Goal: Information Seeking & Learning: Compare options

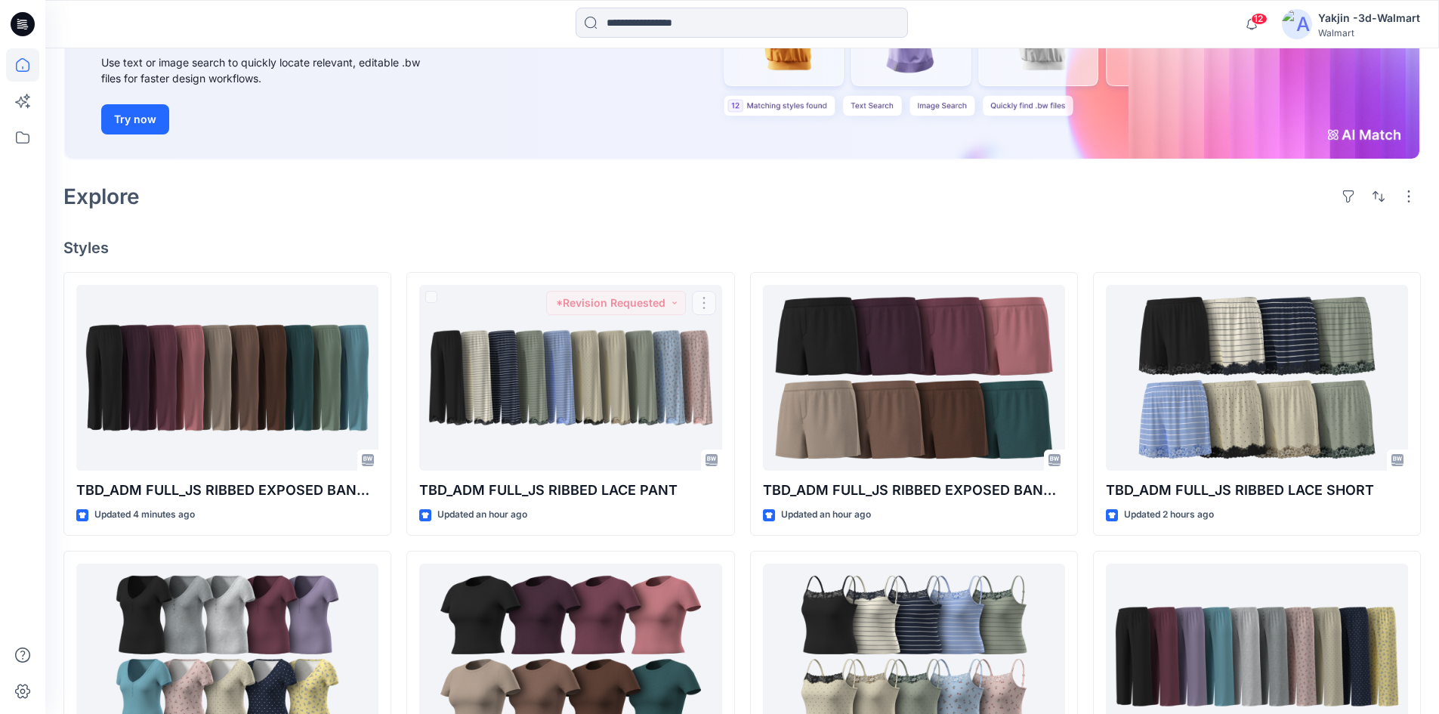
scroll to position [56, 0]
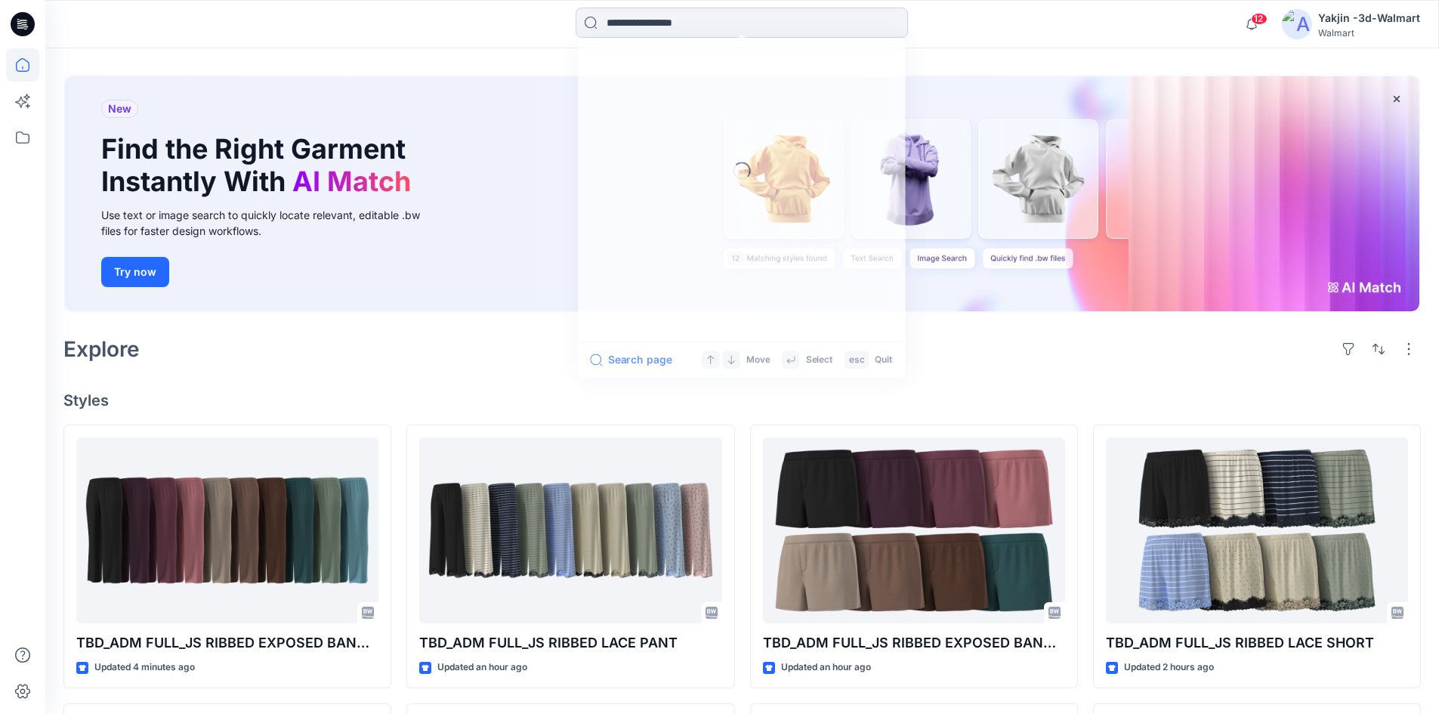
click at [629, 29] on input at bounding box center [742, 23] width 332 height 30
type input "*"
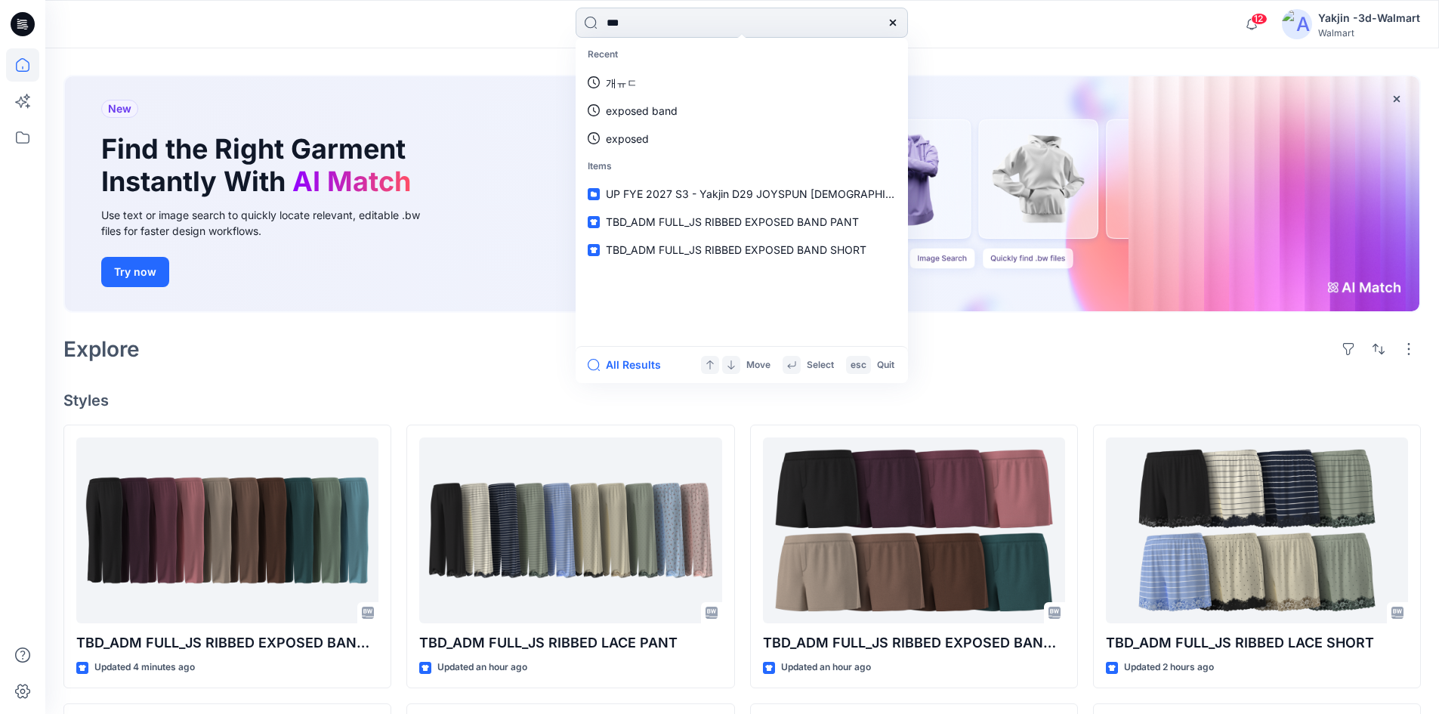
type input "****"
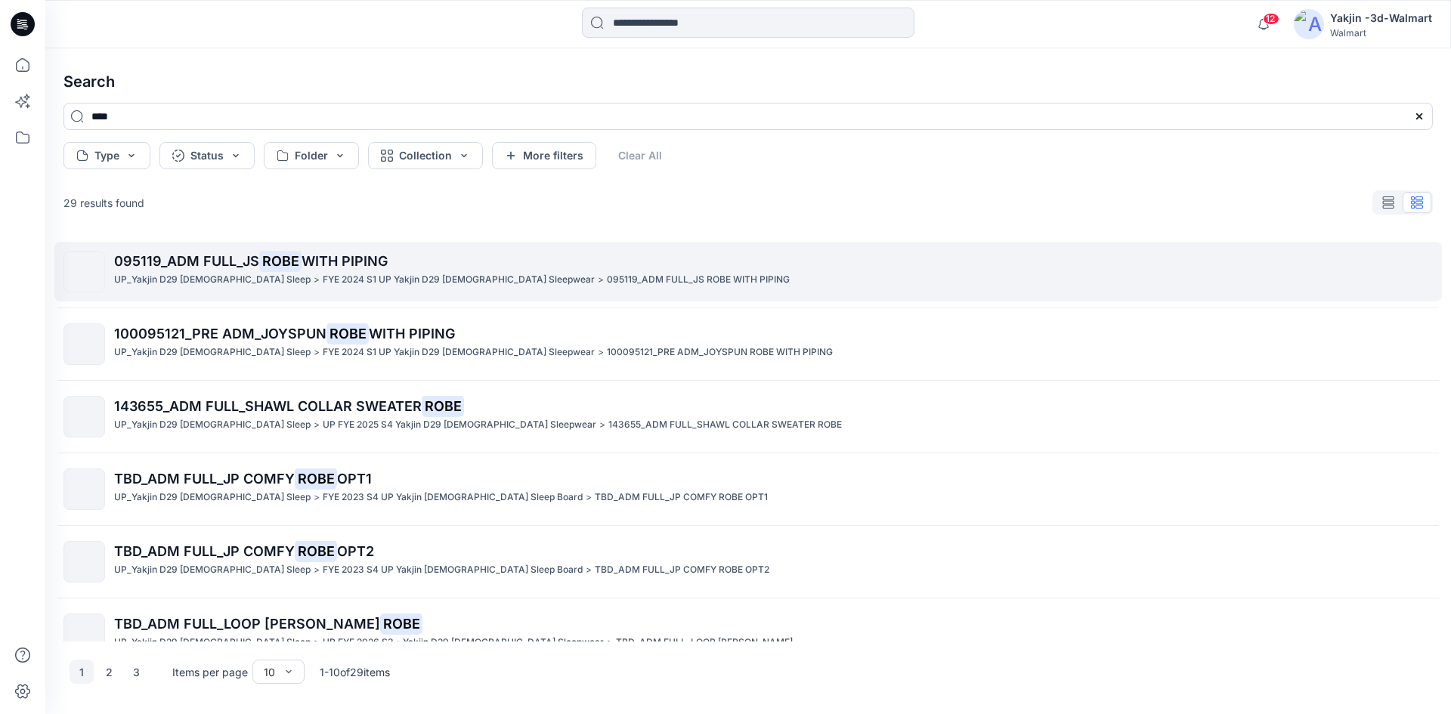
click at [178, 262] on span "095119_ADM FULL_JS" at bounding box center [186, 261] width 145 height 16
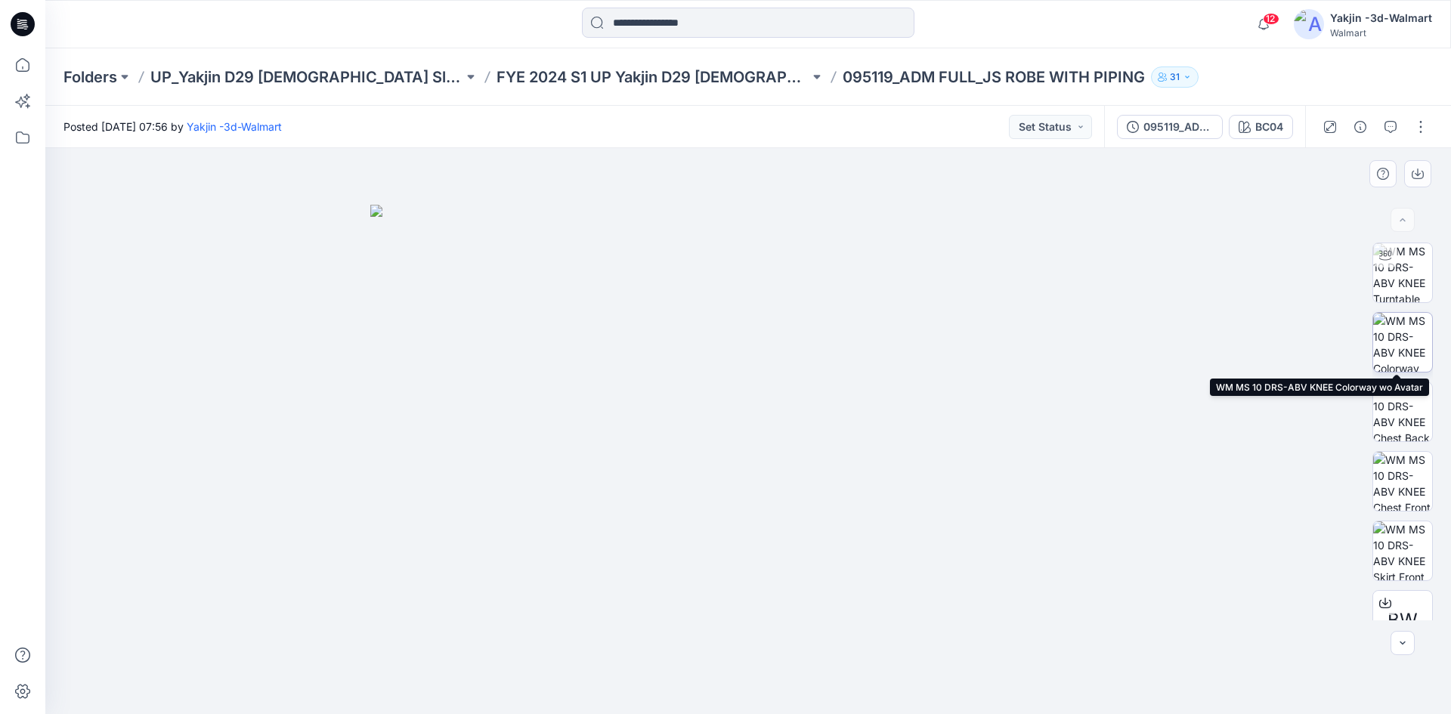
click at [1405, 323] on img at bounding box center [1402, 342] width 59 height 59
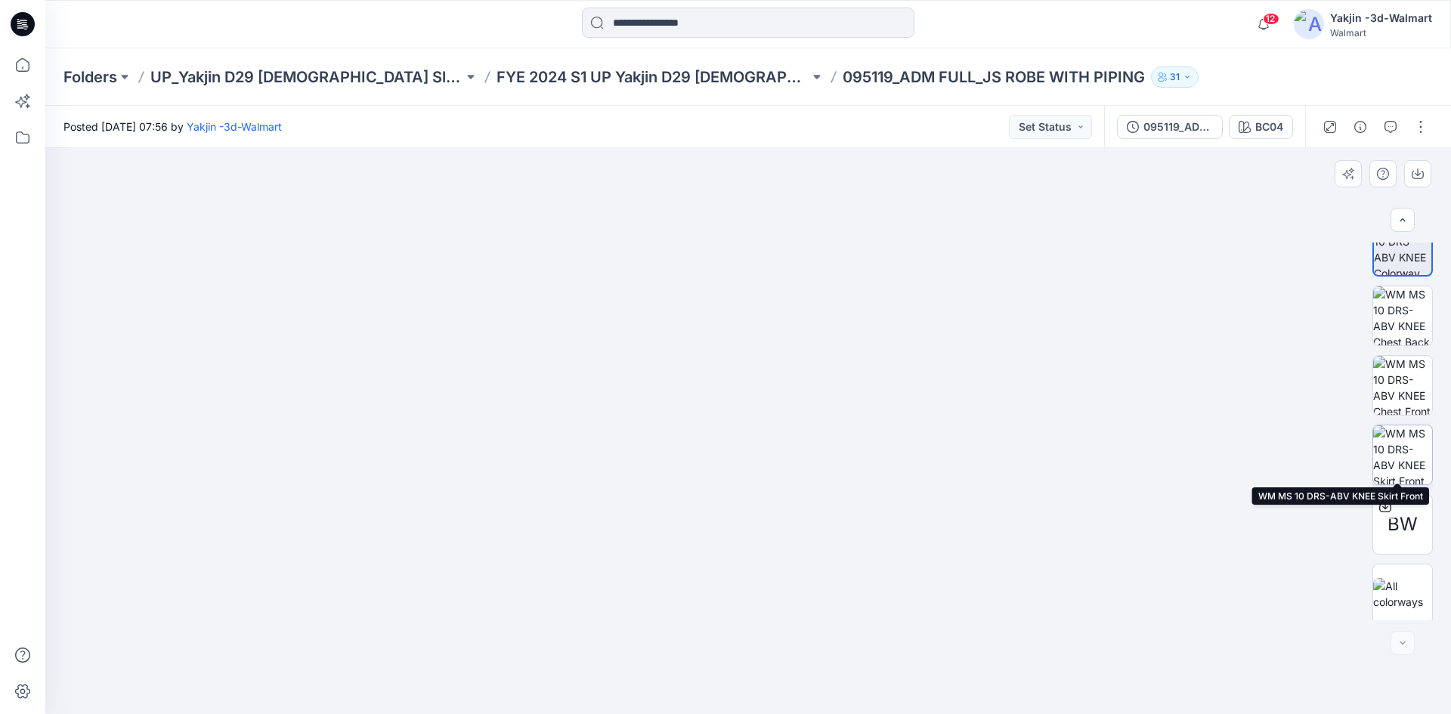
scroll to position [100, 0]
click at [1402, 379] on img at bounding box center [1402, 381] width 59 height 59
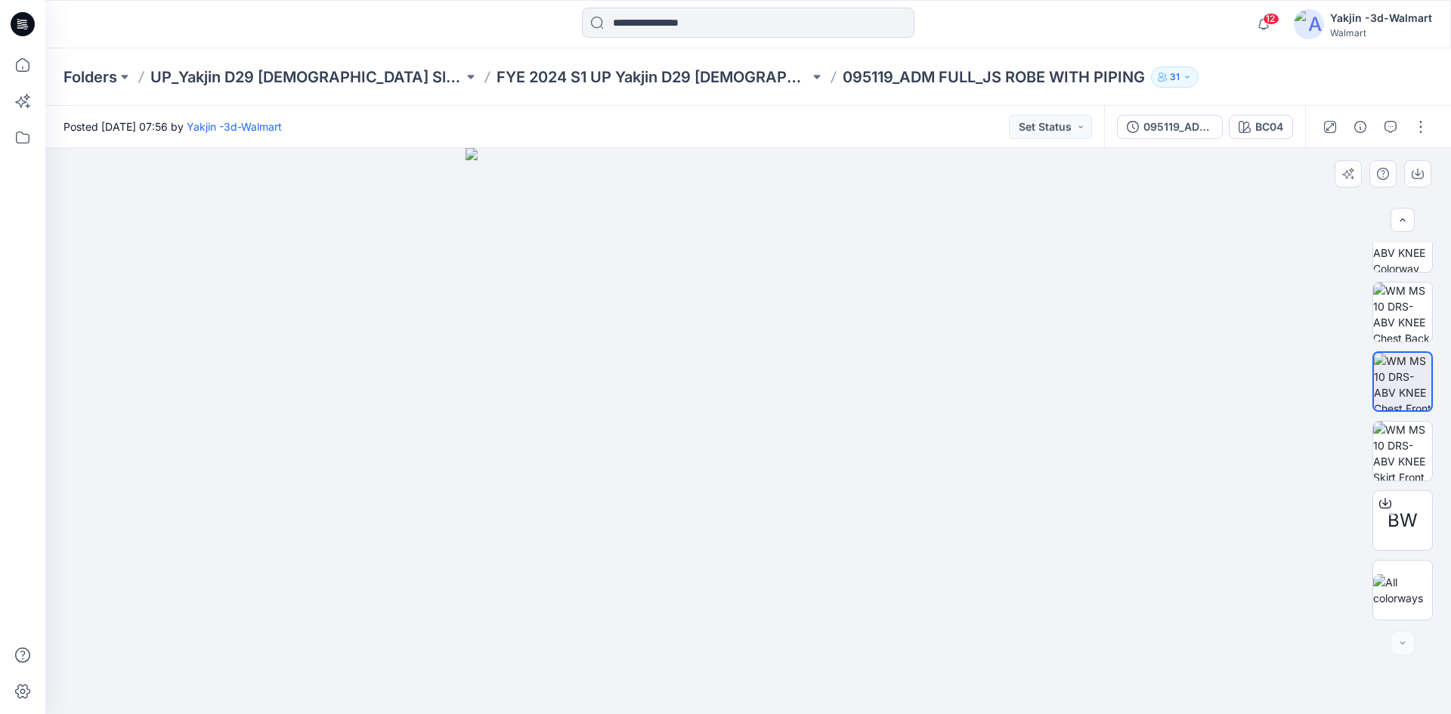
drag, startPoint x: 820, startPoint y: 600, endPoint x: 788, endPoint y: 468, distance: 136.0
click at [788, 468] on img at bounding box center [748, 431] width 566 height 566
click at [1407, 459] on img at bounding box center [1402, 451] width 59 height 59
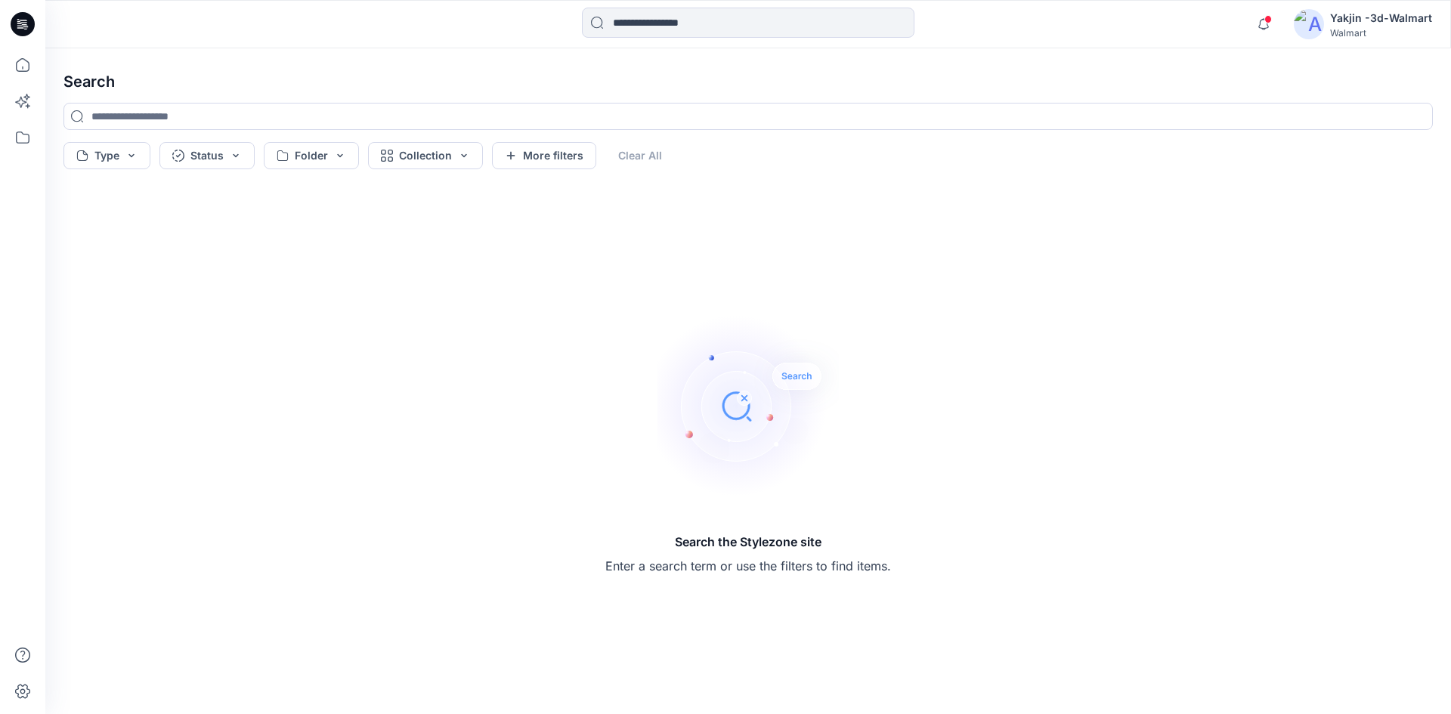
click at [697, 42] on div "Notifications Your style TBD_ADM FULL_JS RIBBED EXPOSED BAND PANT has been upda…" at bounding box center [747, 24] width 1405 height 48
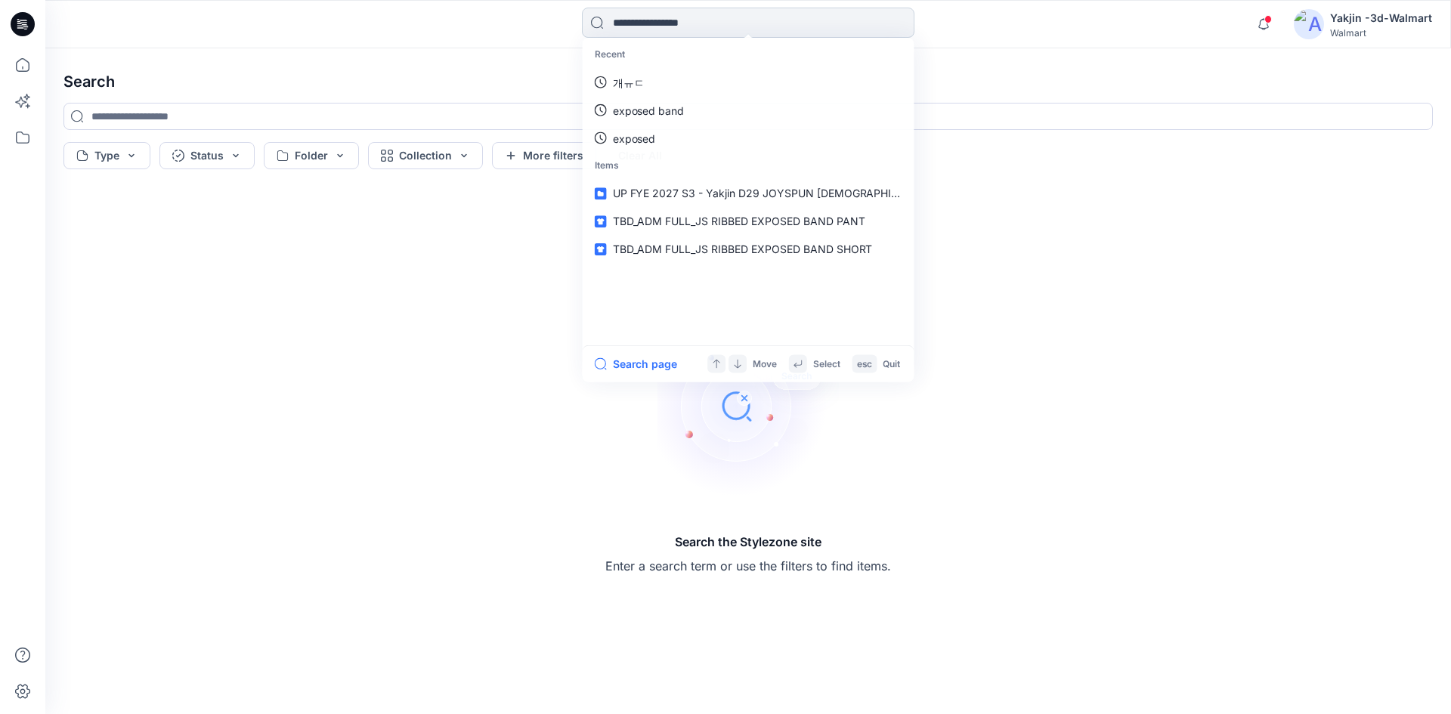
click at [675, 18] on input at bounding box center [748, 23] width 332 height 30
type input "**"
click at [585, 69] on link "robe" at bounding box center [748, 83] width 326 height 28
type input "****"
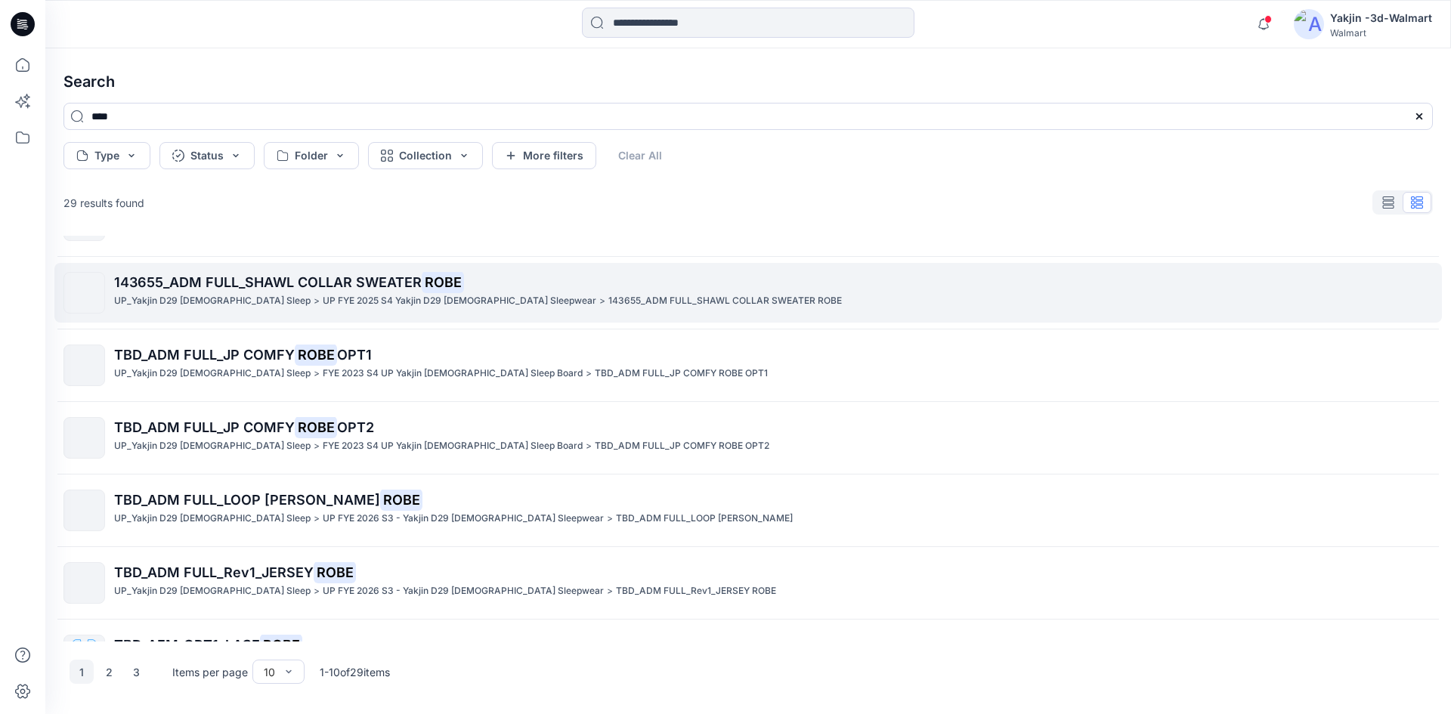
scroll to position [151, 0]
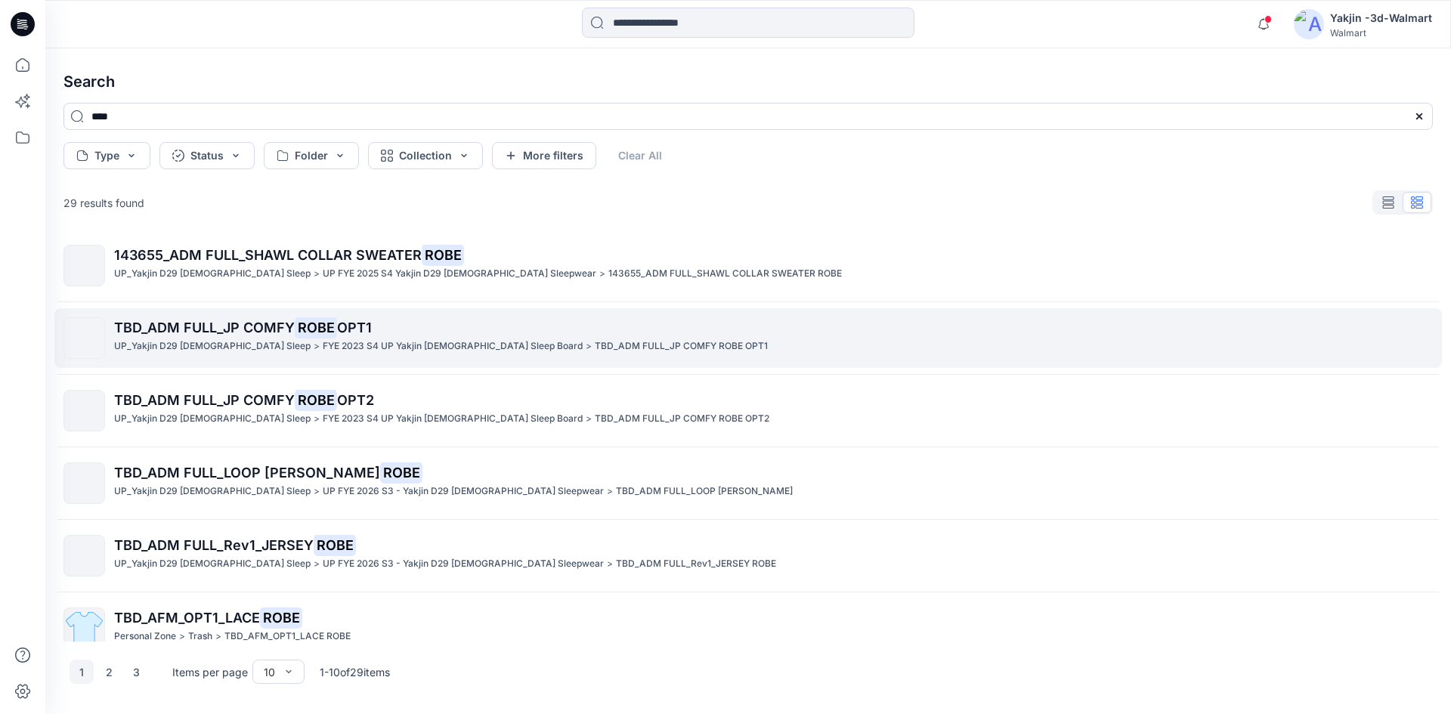
click at [159, 323] on span "TBD_ADM FULL_JP COMFY" at bounding box center [204, 328] width 181 height 16
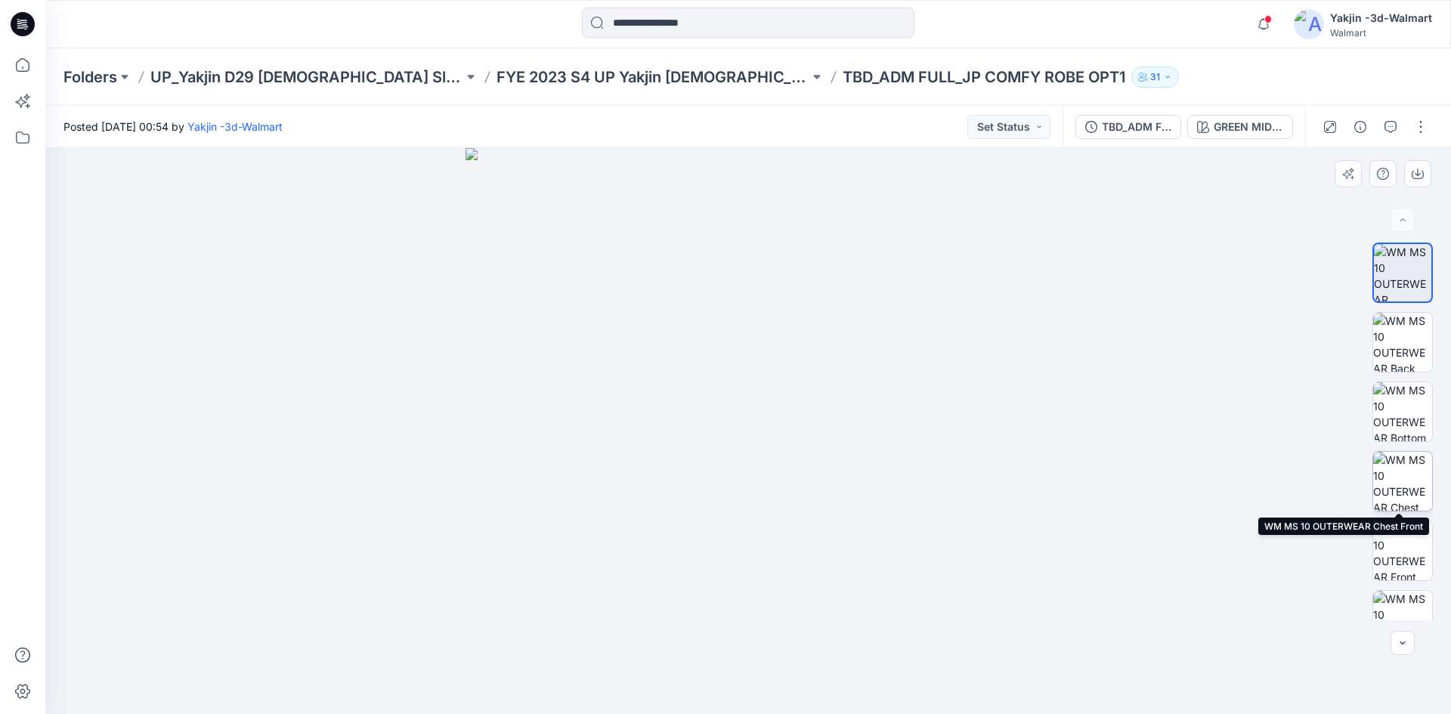
click at [1400, 478] on img at bounding box center [1402, 481] width 59 height 59
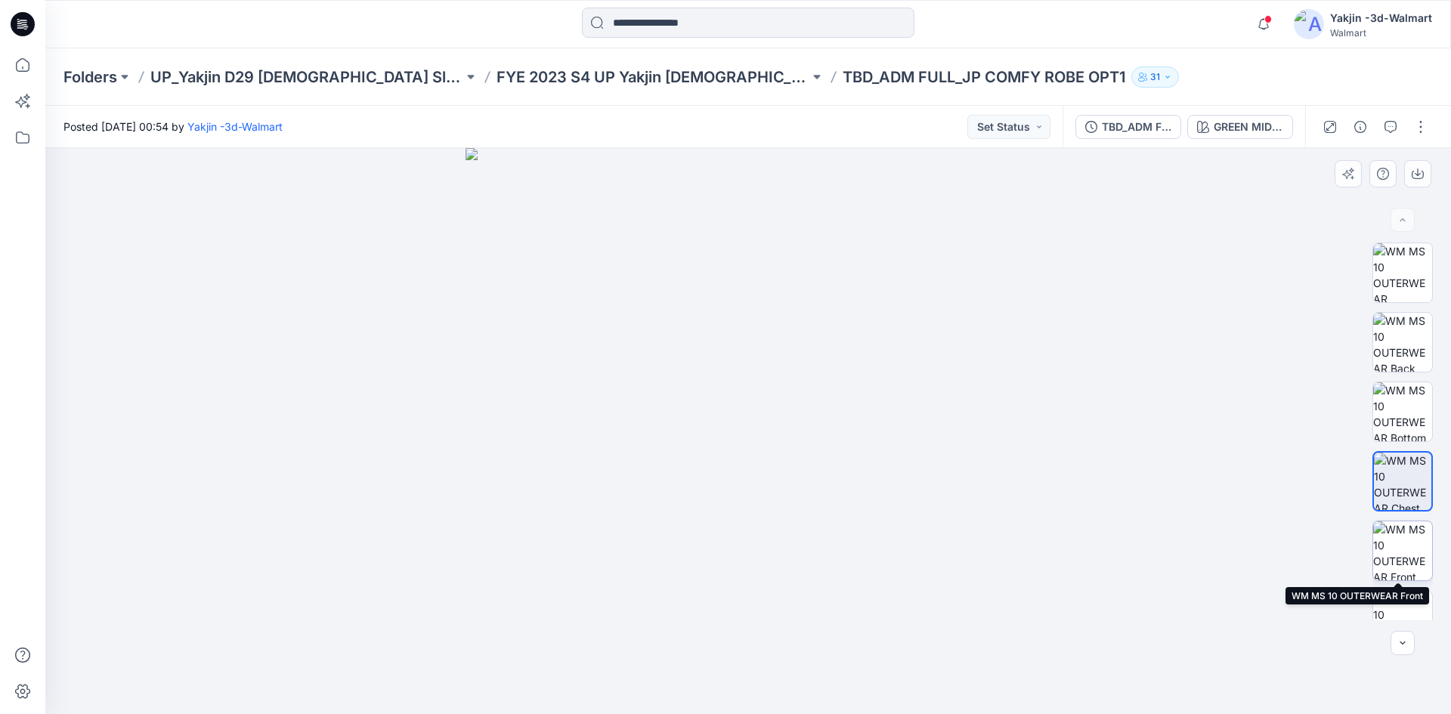
click at [1392, 555] on img at bounding box center [1402, 550] width 59 height 59
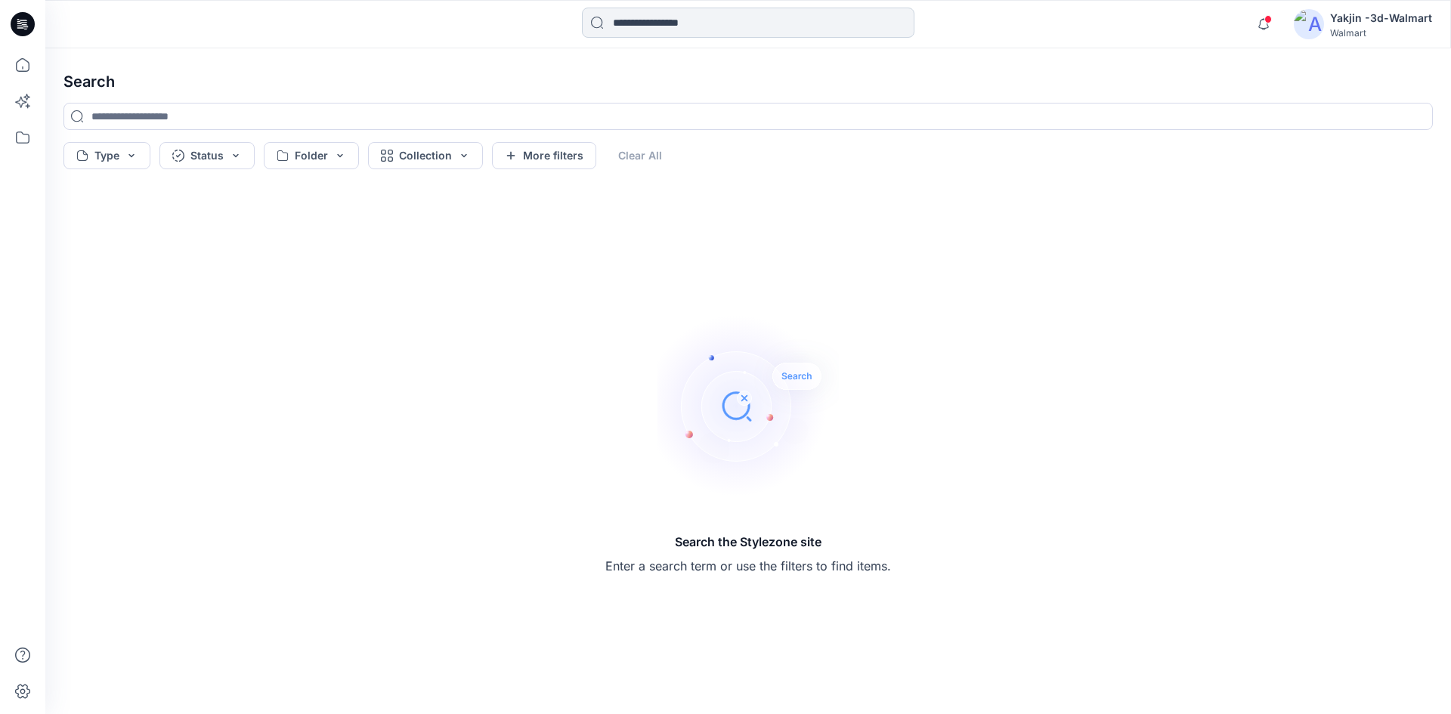
click at [703, 17] on input at bounding box center [748, 23] width 332 height 30
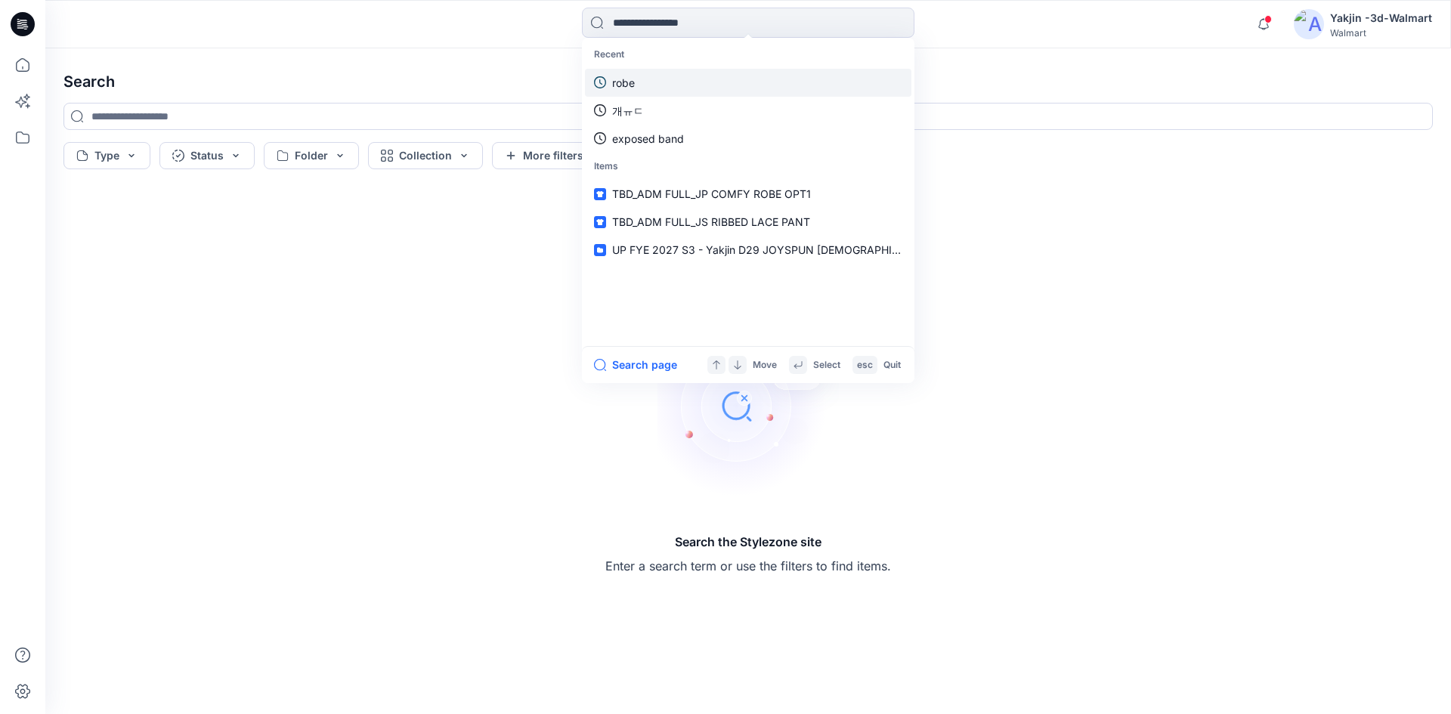
click at [624, 81] on p "robe" at bounding box center [623, 83] width 23 height 16
type input "****"
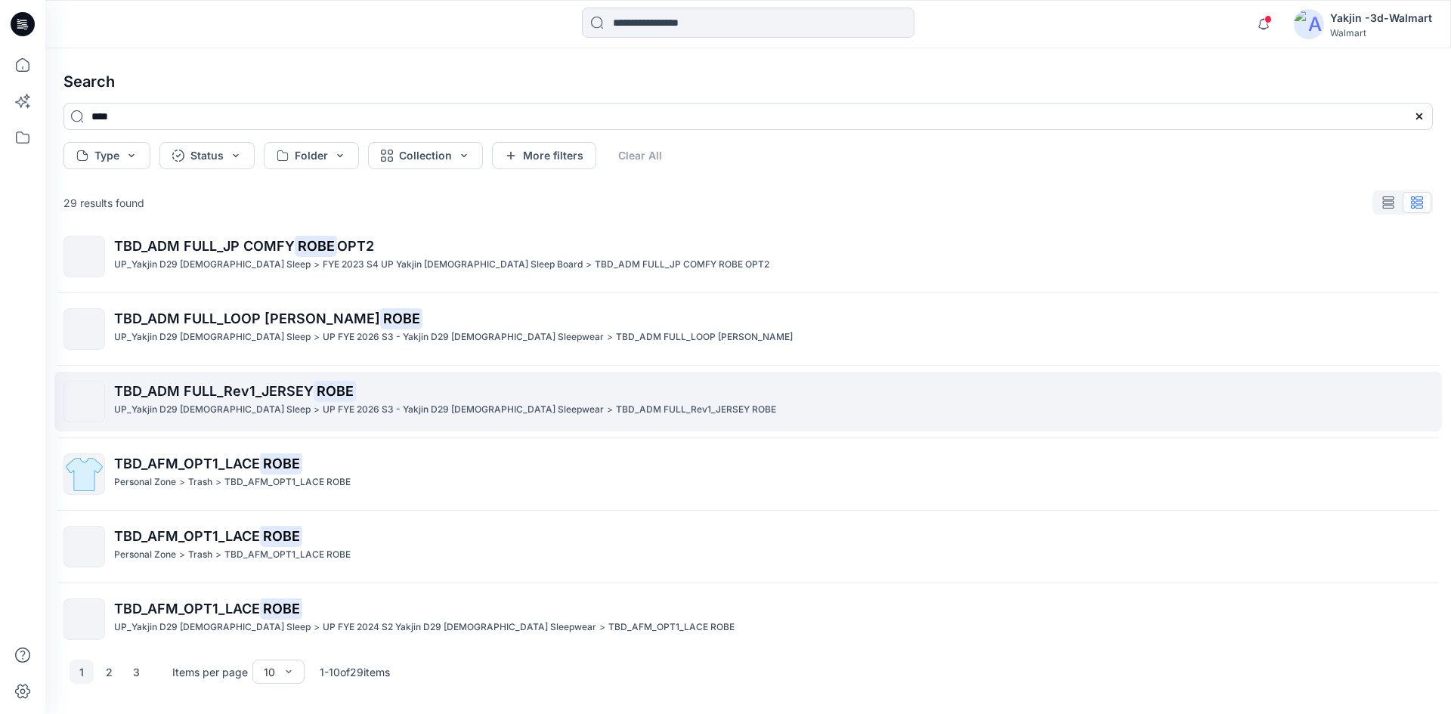
scroll to position [320, 0]
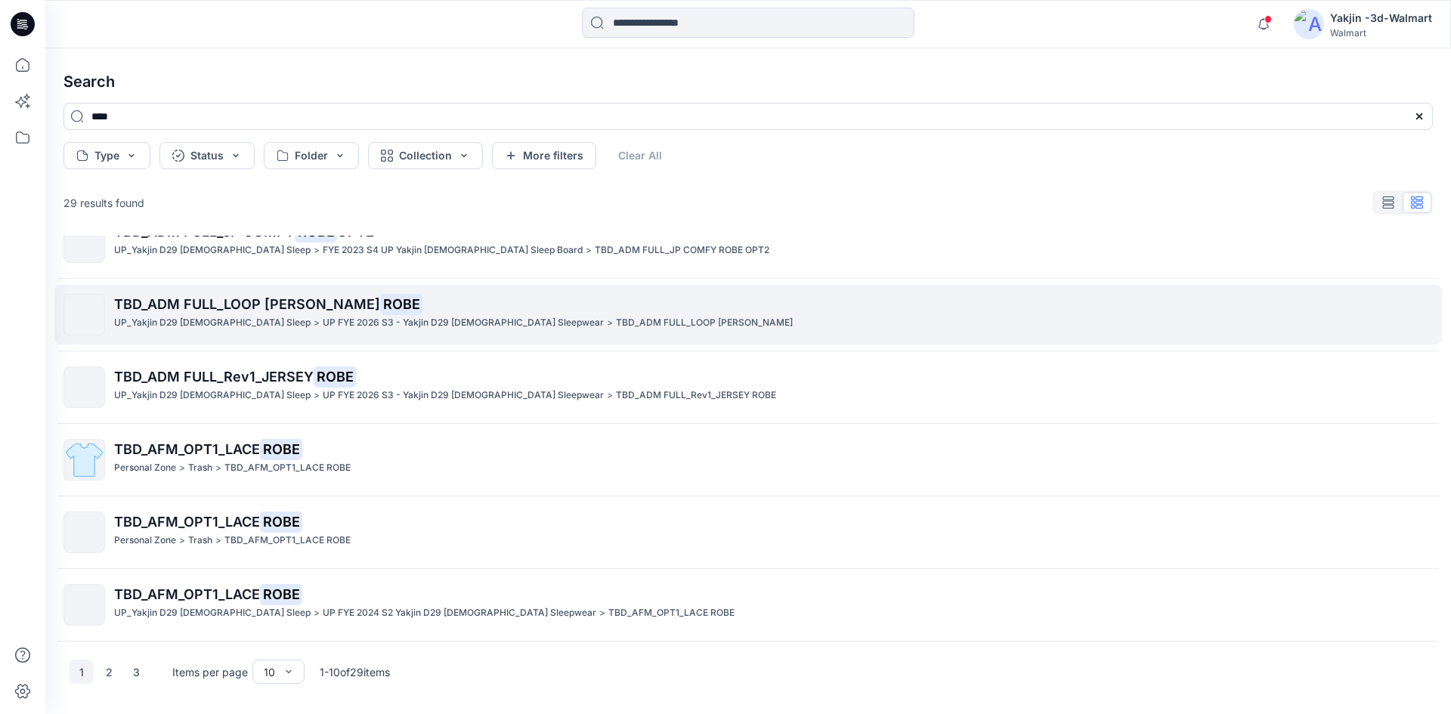
click at [156, 301] on span "TBD_ADM FULL_LOOP [PERSON_NAME]" at bounding box center [247, 304] width 266 height 16
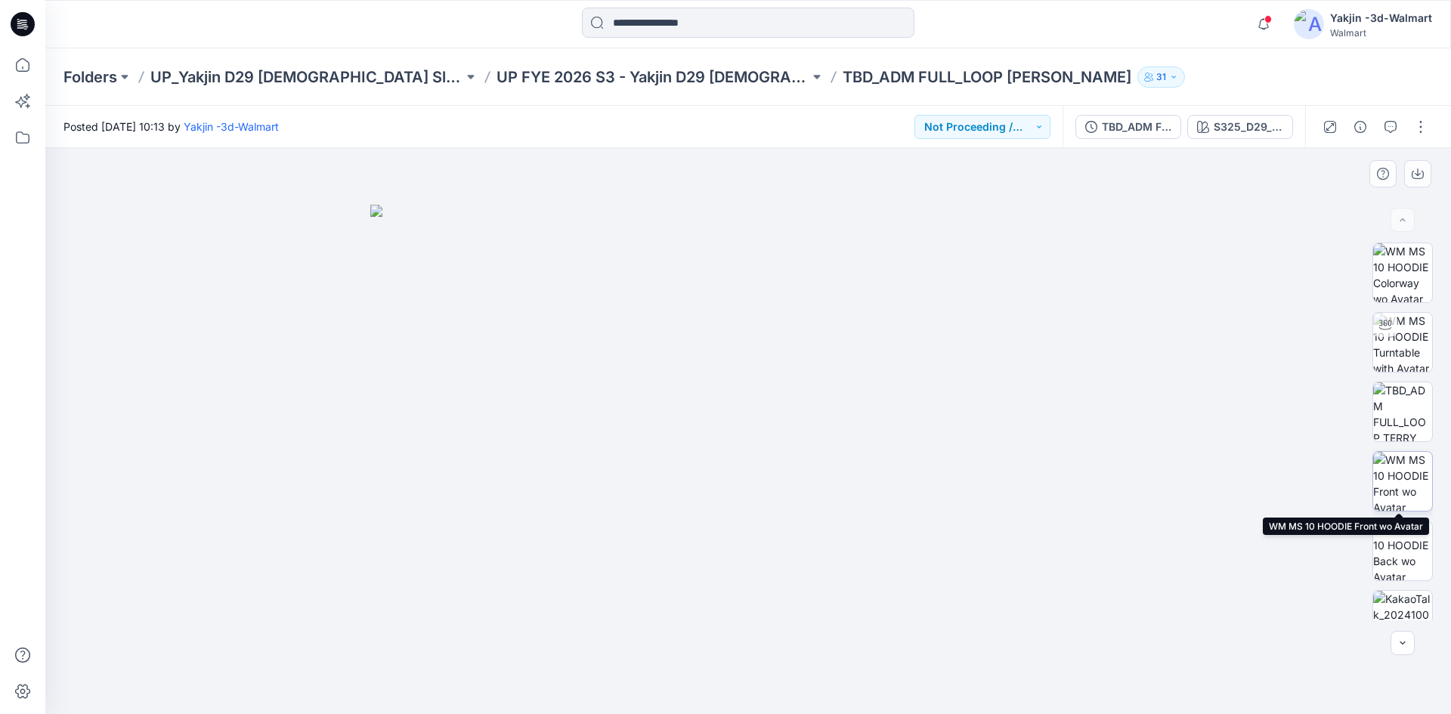
click at [1402, 497] on img at bounding box center [1402, 481] width 59 height 59
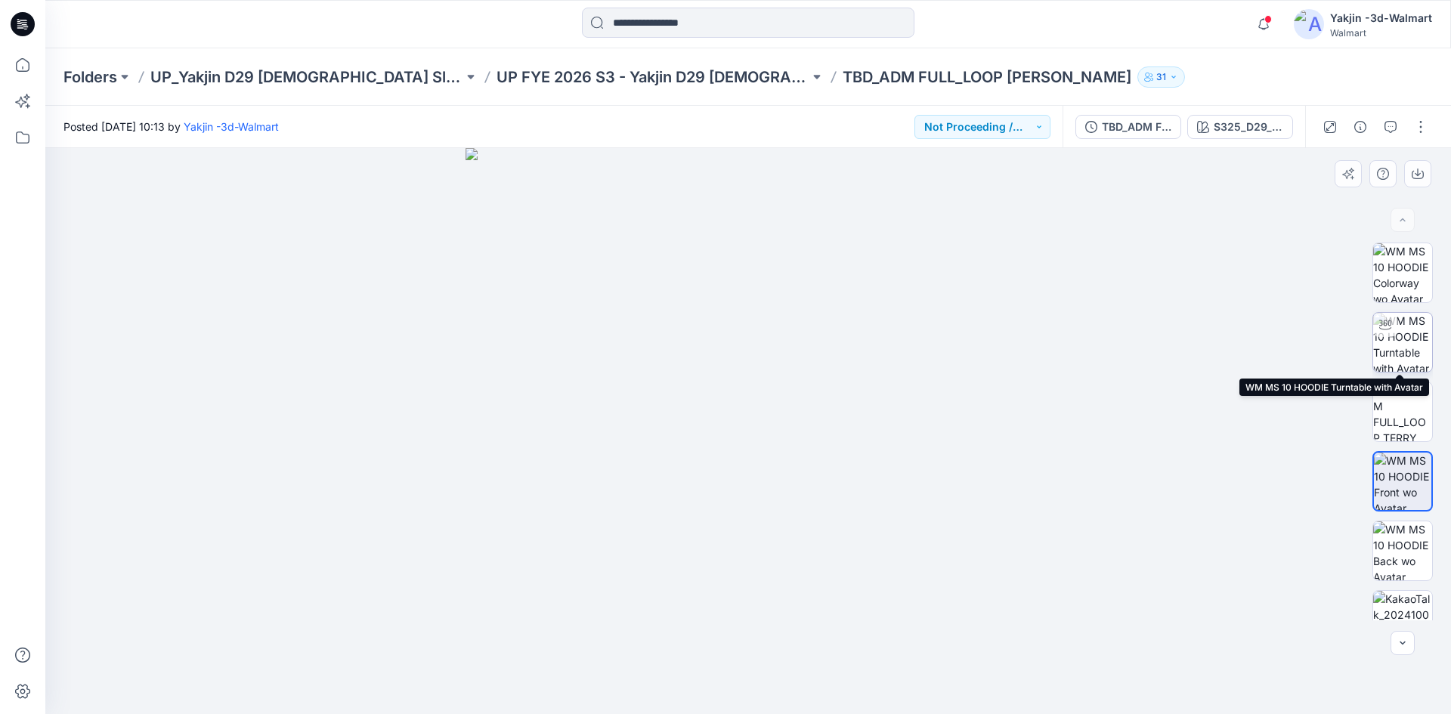
click at [1407, 335] on img at bounding box center [1402, 342] width 59 height 59
